Goal: Task Accomplishment & Management: Complete application form

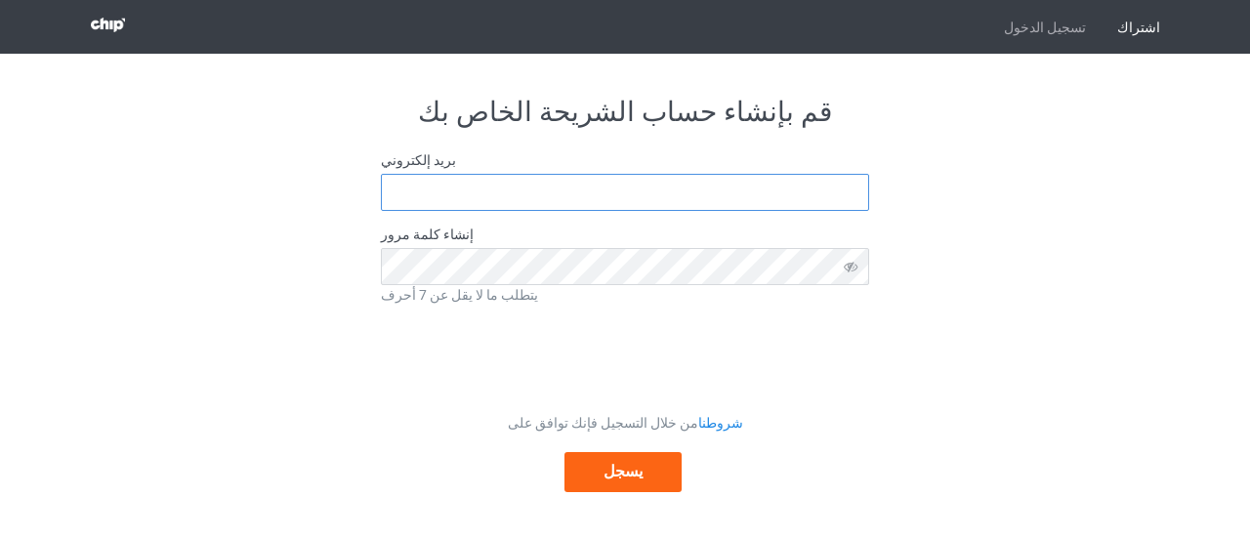
click at [580, 191] on input "text" at bounding box center [625, 192] width 488 height 37
type input "[EMAIL_ADDRESS][DOMAIN_NAME]"
click at [848, 261] on icon at bounding box center [851, 266] width 36 height 36
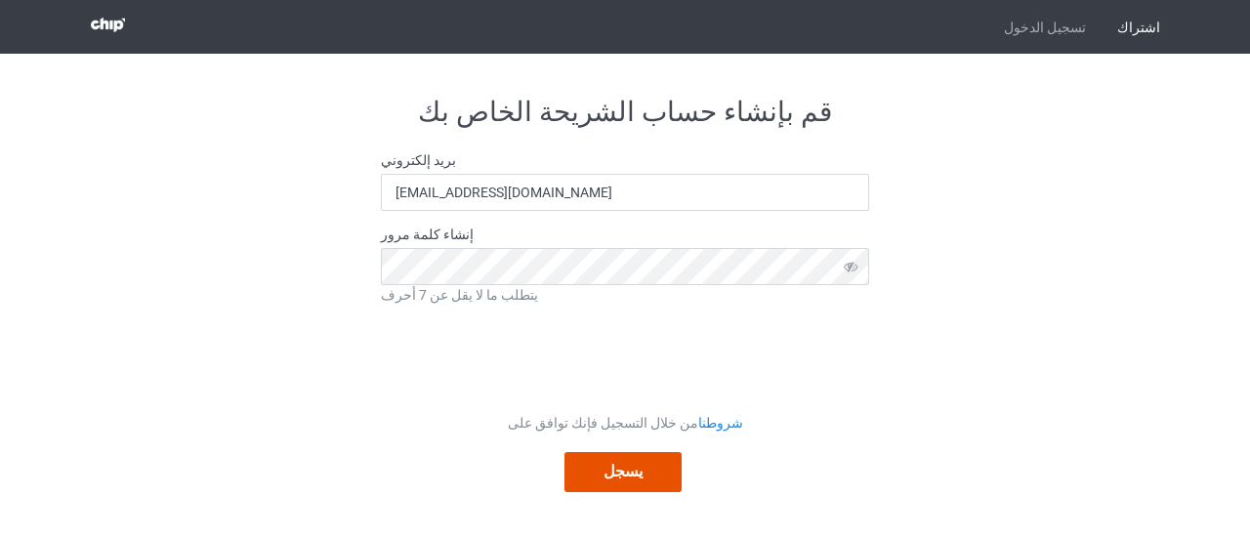
click at [662, 473] on button "يسجل" at bounding box center [622, 472] width 117 height 40
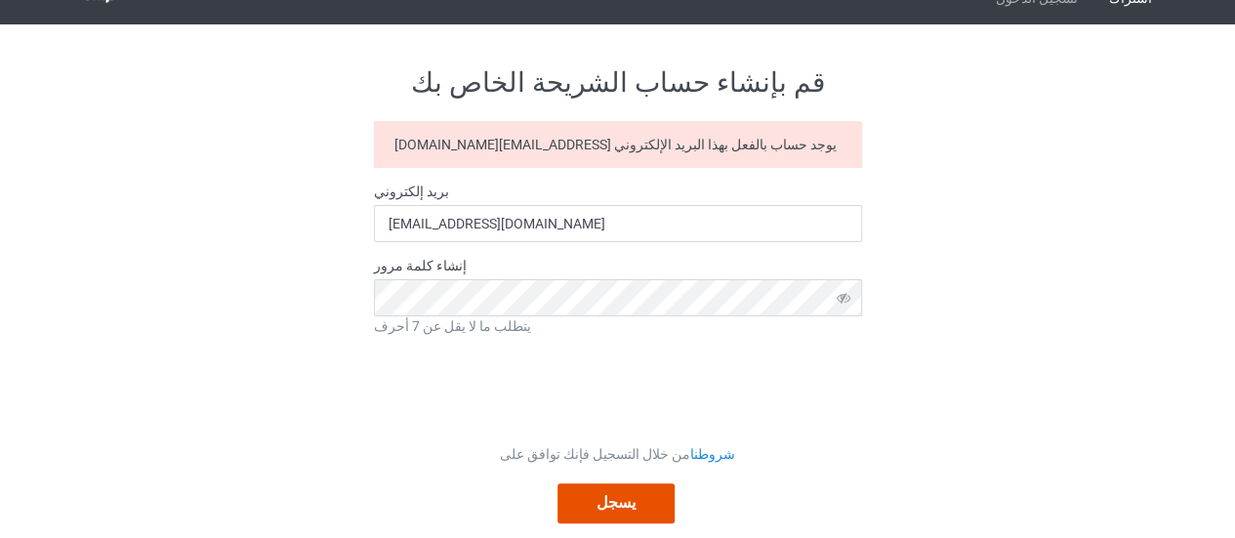
scroll to position [55, 0]
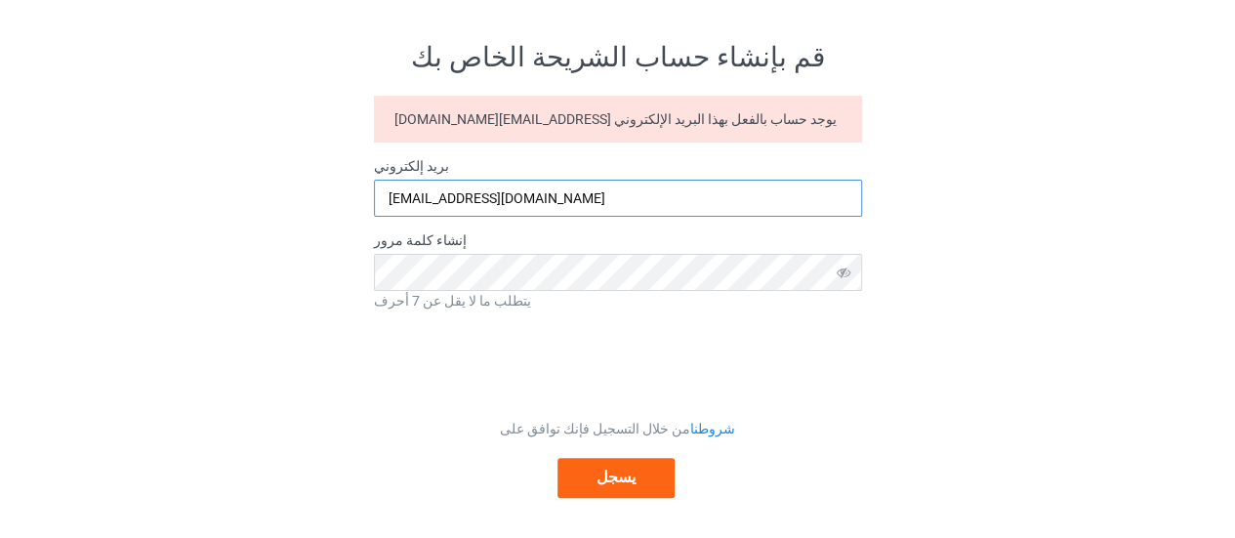
click at [499, 192] on input "[EMAIL_ADDRESS][DOMAIN_NAME]" at bounding box center [618, 198] width 488 height 37
click at [854, 267] on icon at bounding box center [843, 272] width 36 height 36
